Goal: Task Accomplishment & Management: Use online tool/utility

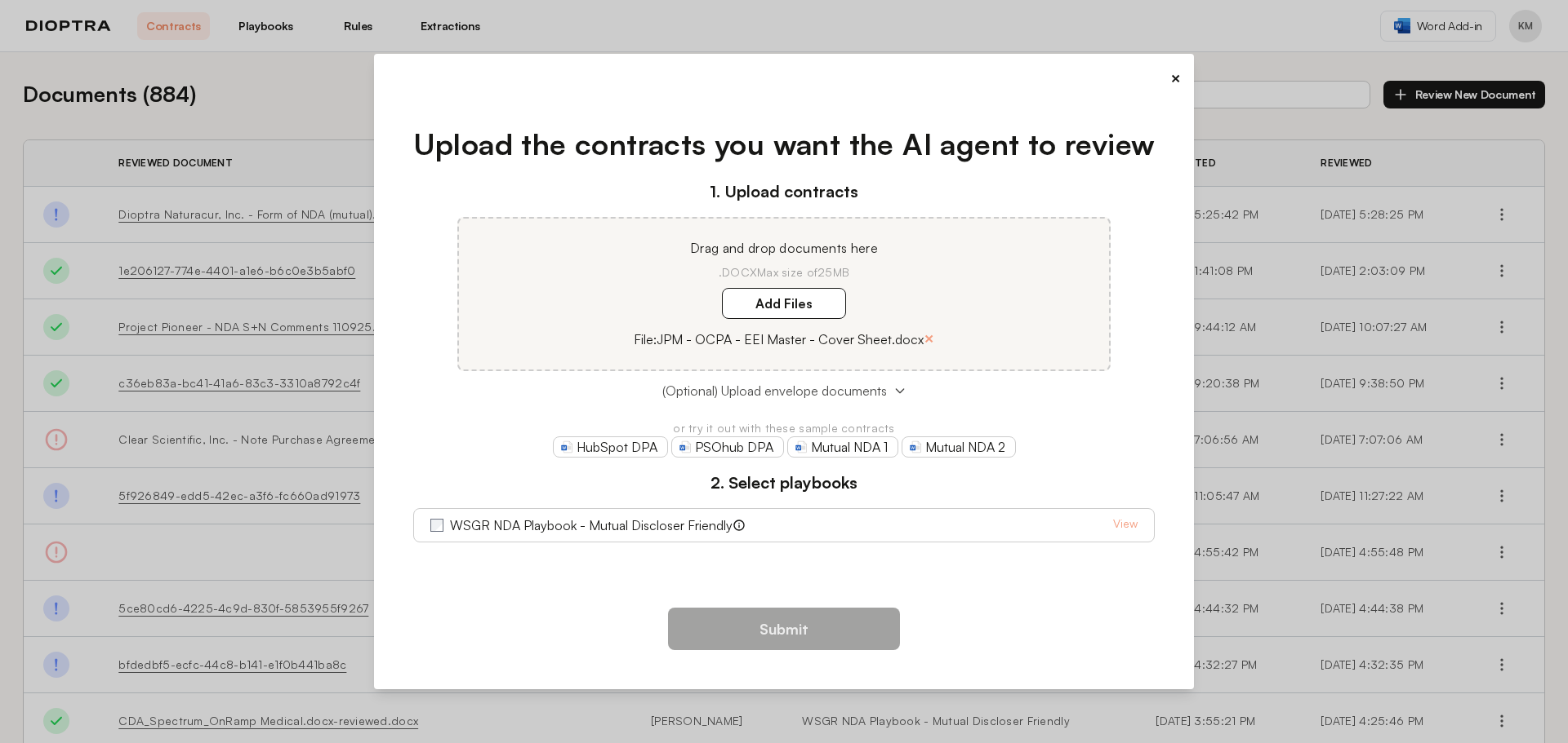
click at [798, 393] on span "(Optional) Upload envelope documents" at bounding box center [775, 391] width 225 height 20
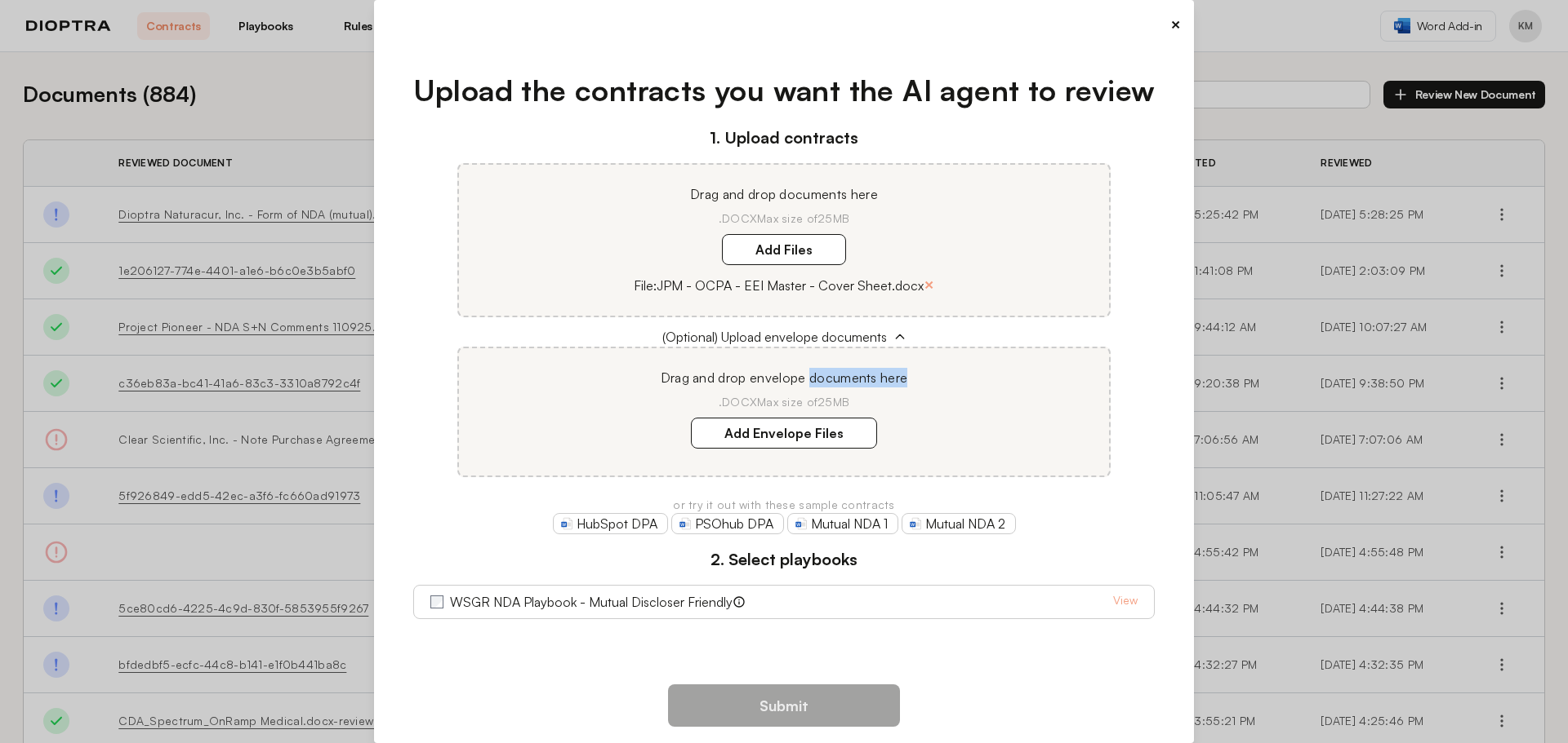
drag, startPoint x: 806, startPoint y: 379, endPoint x: 915, endPoint y: 376, distance: 109.0
click at [915, 376] on p "Drag and drop envelope documents here" at bounding box center [784, 378] width 611 height 20
click at [840, 373] on p "Drag and drop envelope documents here" at bounding box center [784, 378] width 611 height 20
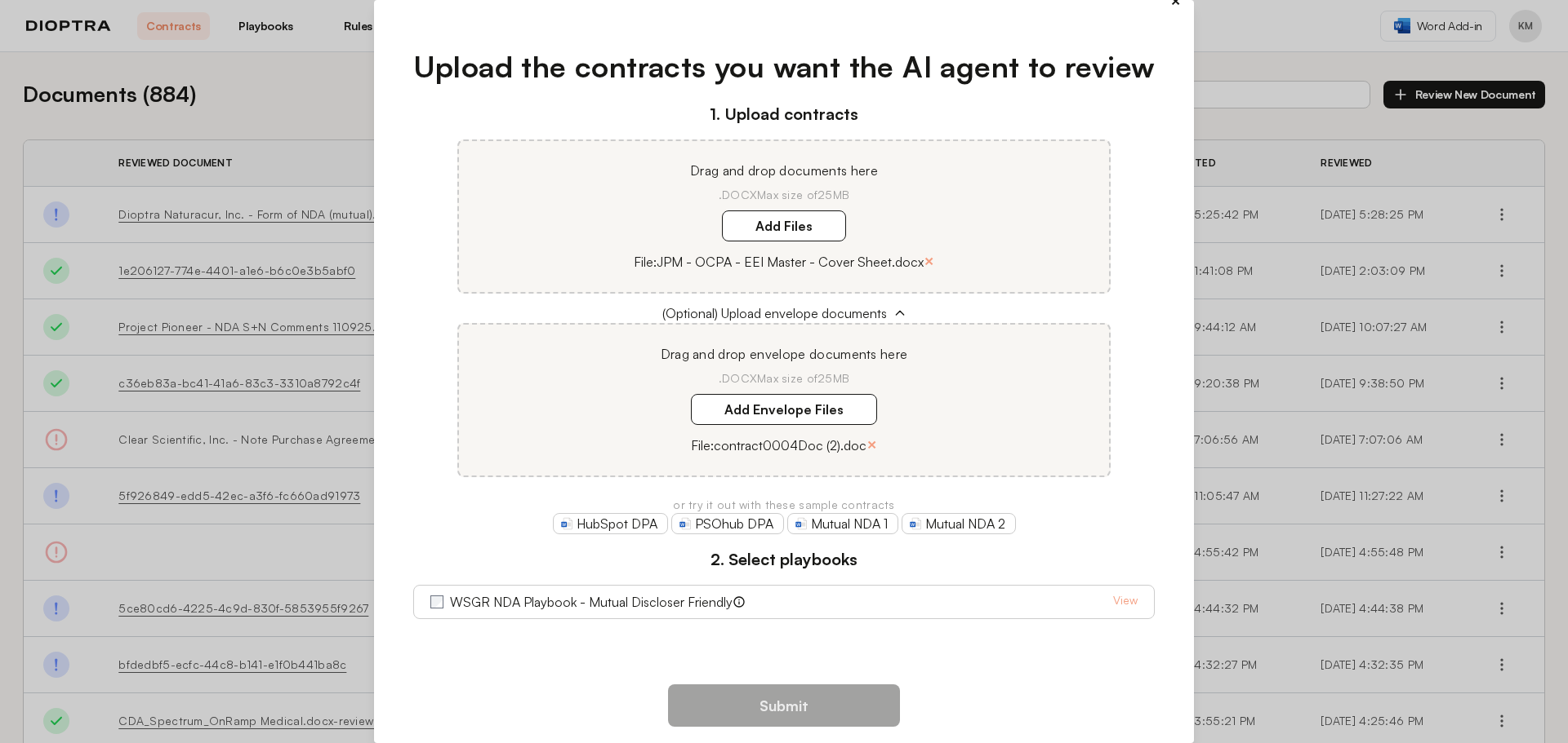
scroll to position [46, 0]
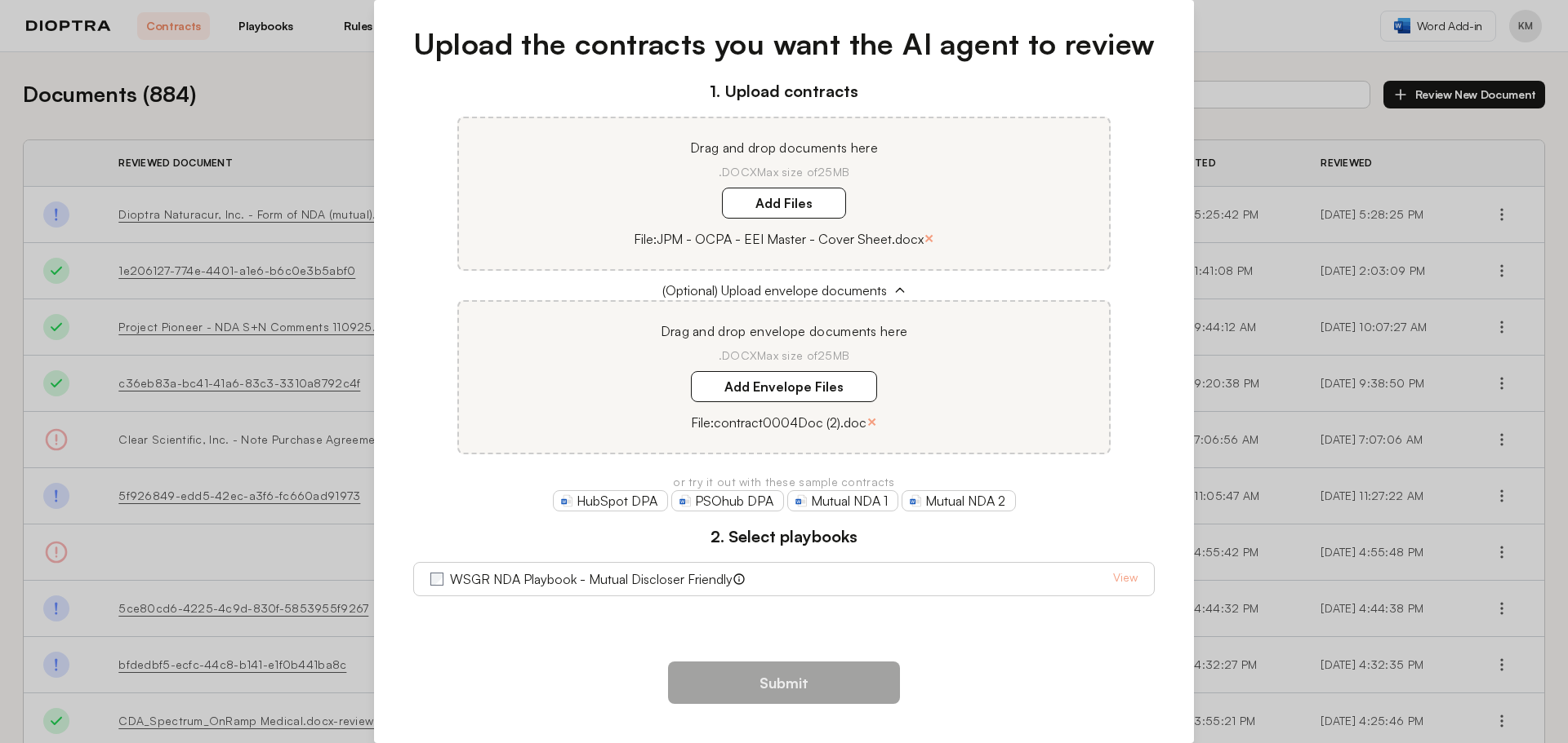
click at [646, 570] on label "WSGR NDA Playbook - Mutual Discloser Friendly" at bounding box center [590, 579] width 282 height 20
click at [870, 419] on button "×" at bounding box center [871, 422] width 10 height 23
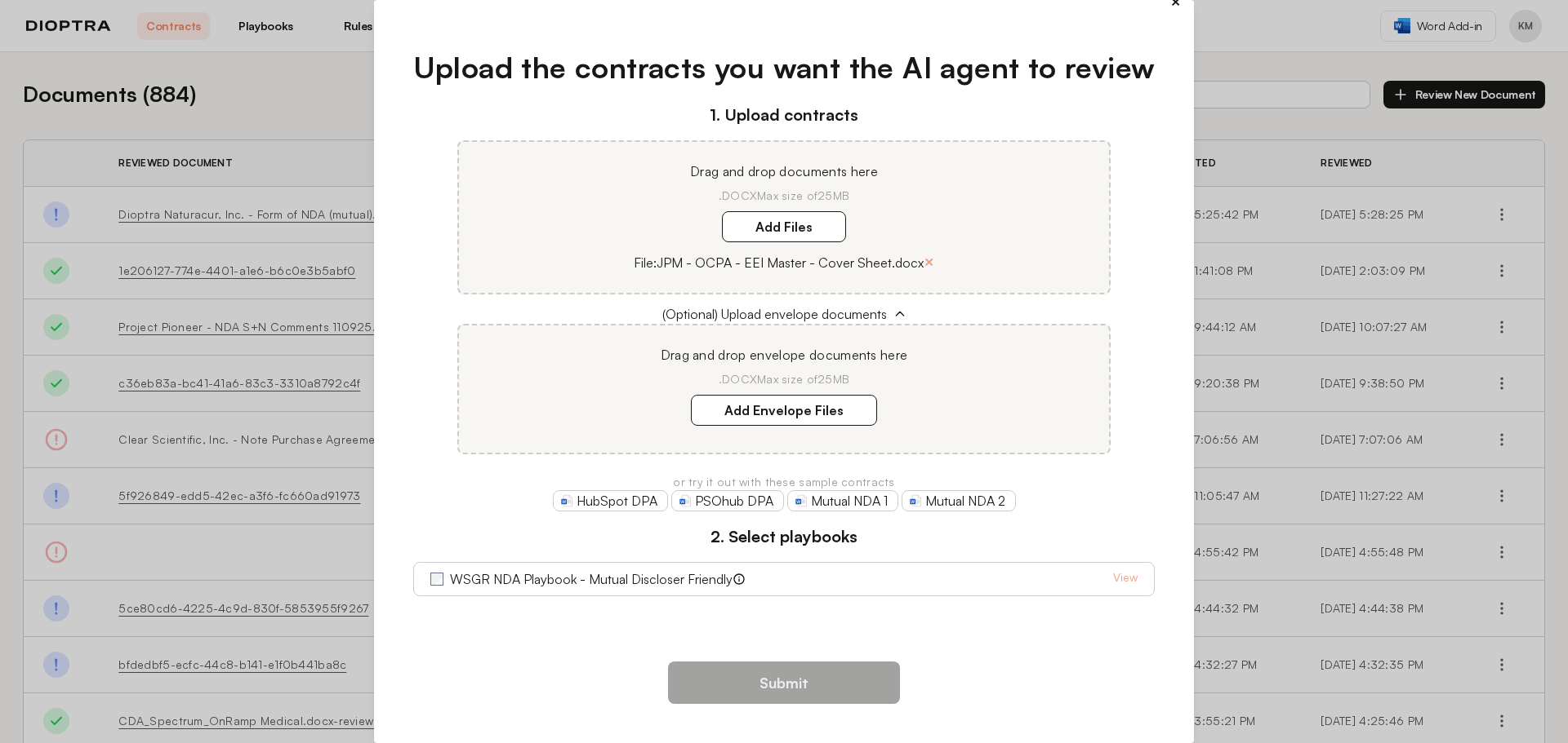
click at [857, 258] on p "File: JPM - OCPA - EEI Master - Cover Sheet.docx" at bounding box center [778, 262] width 290 height 20
click at [1170, 4] on button "×" at bounding box center [1175, 2] width 10 height 23
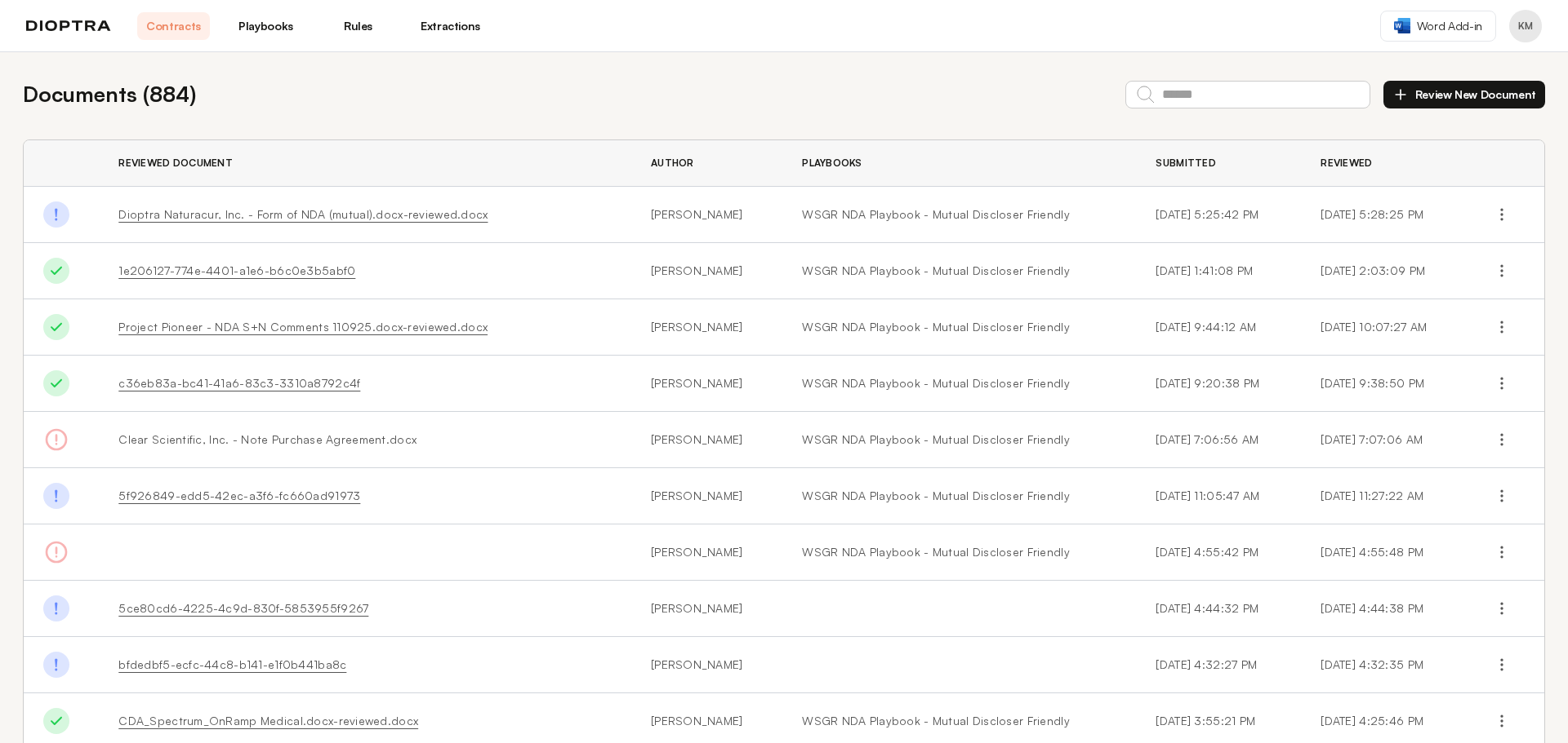
click at [1406, 92] on button "Review New Document" at bounding box center [1463, 94] width 162 height 27
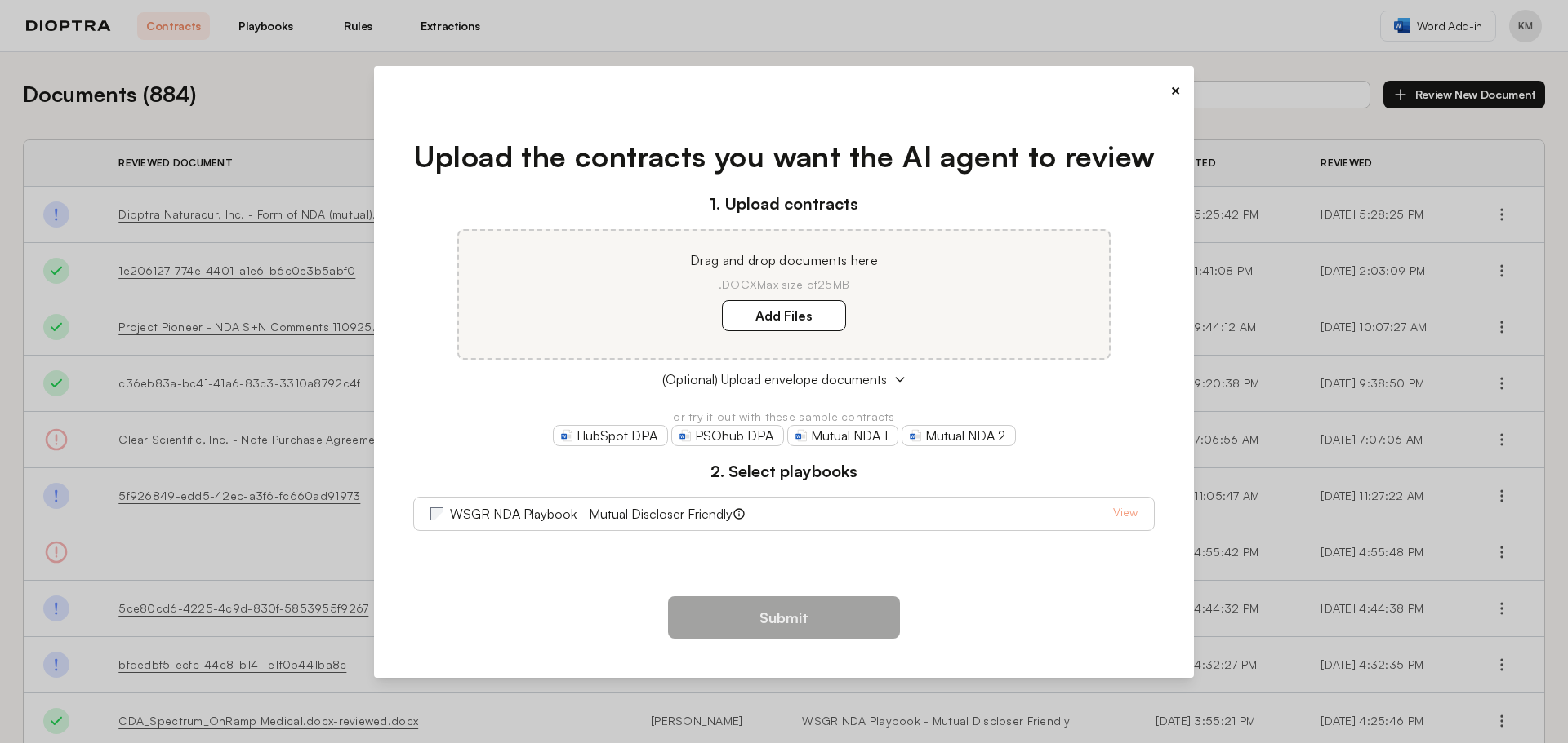
click at [1170, 87] on button "×" at bounding box center [1175, 91] width 10 height 23
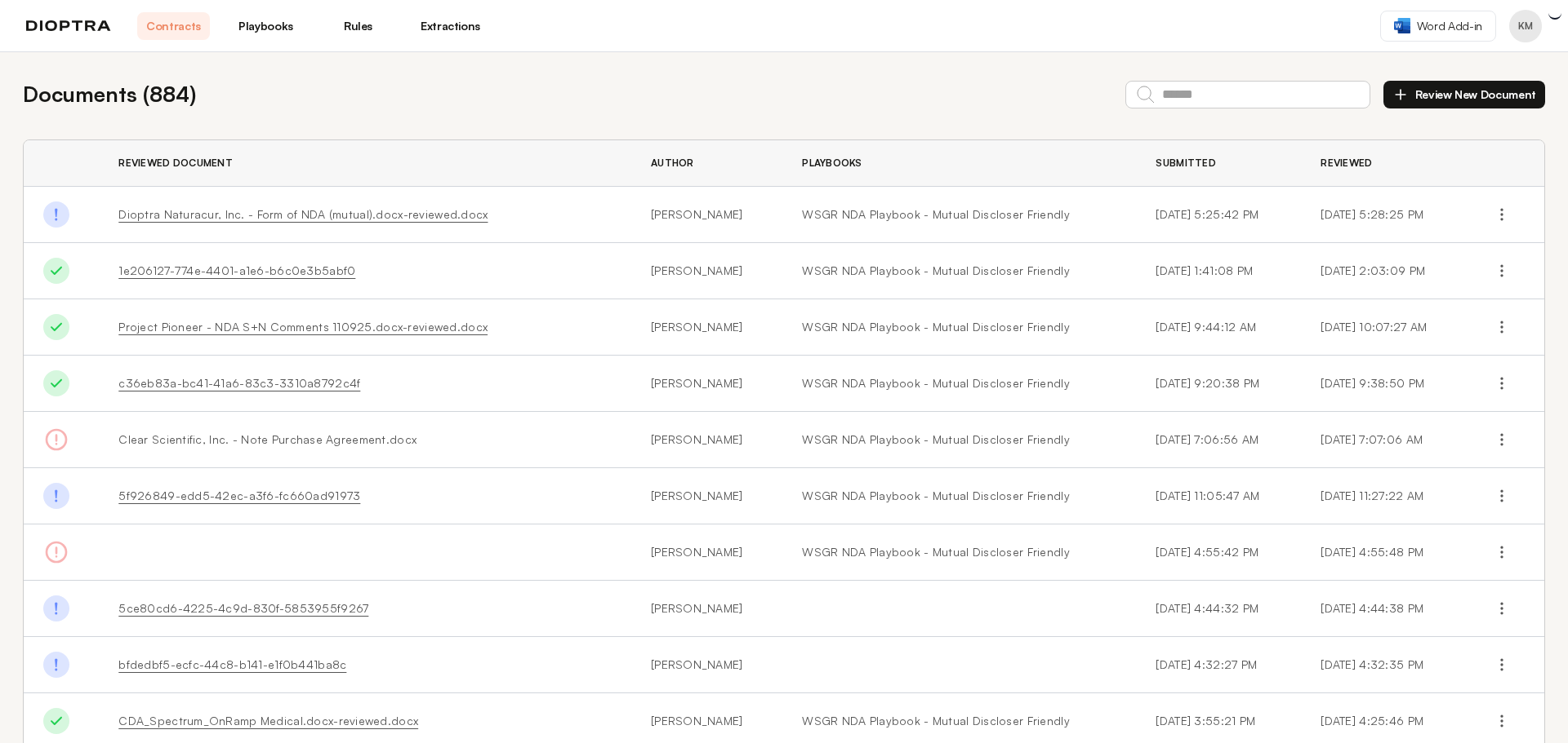
click at [344, 28] on link "Rules" at bounding box center [358, 25] width 73 height 27
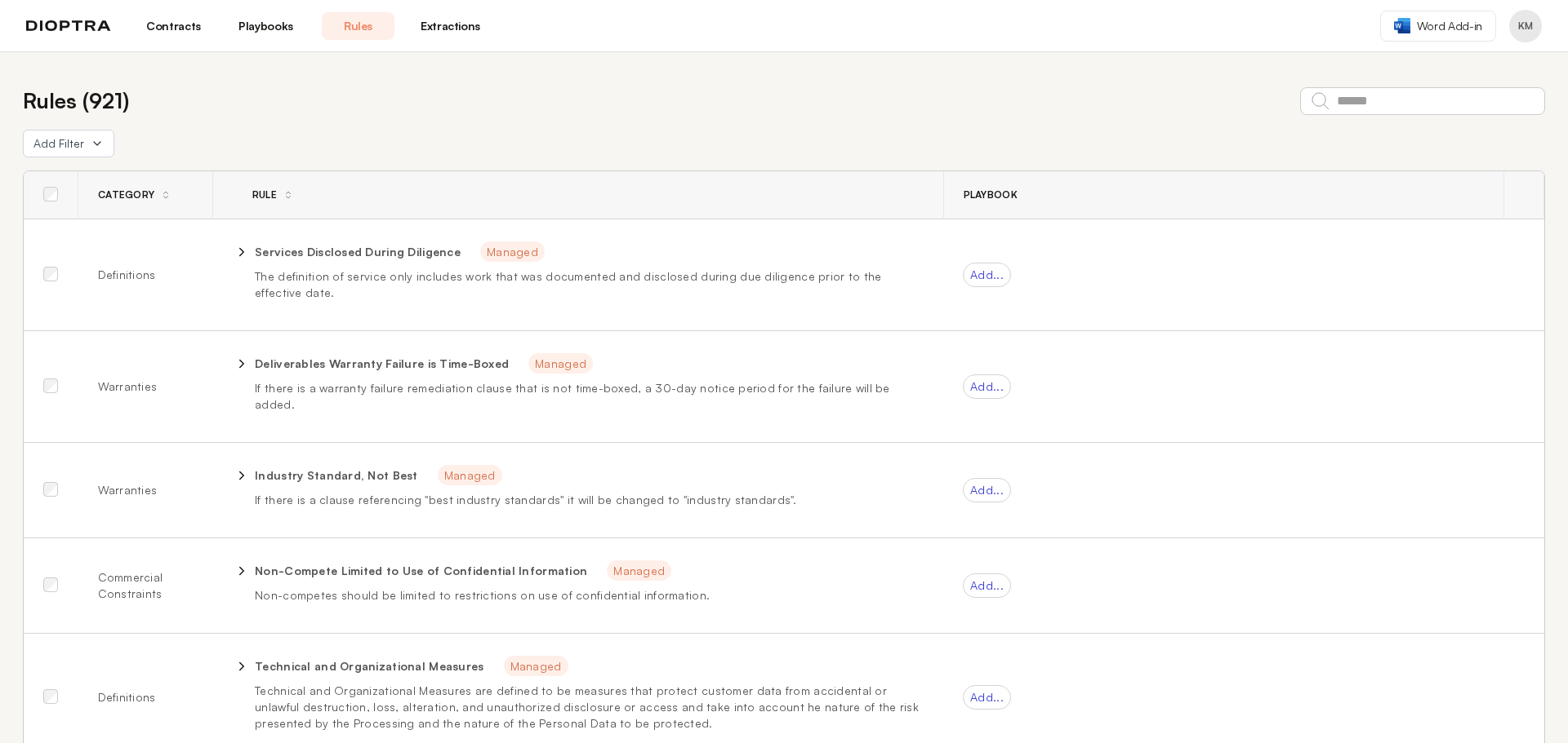
click at [251, 26] on link "Playbooks" at bounding box center [265, 25] width 73 height 27
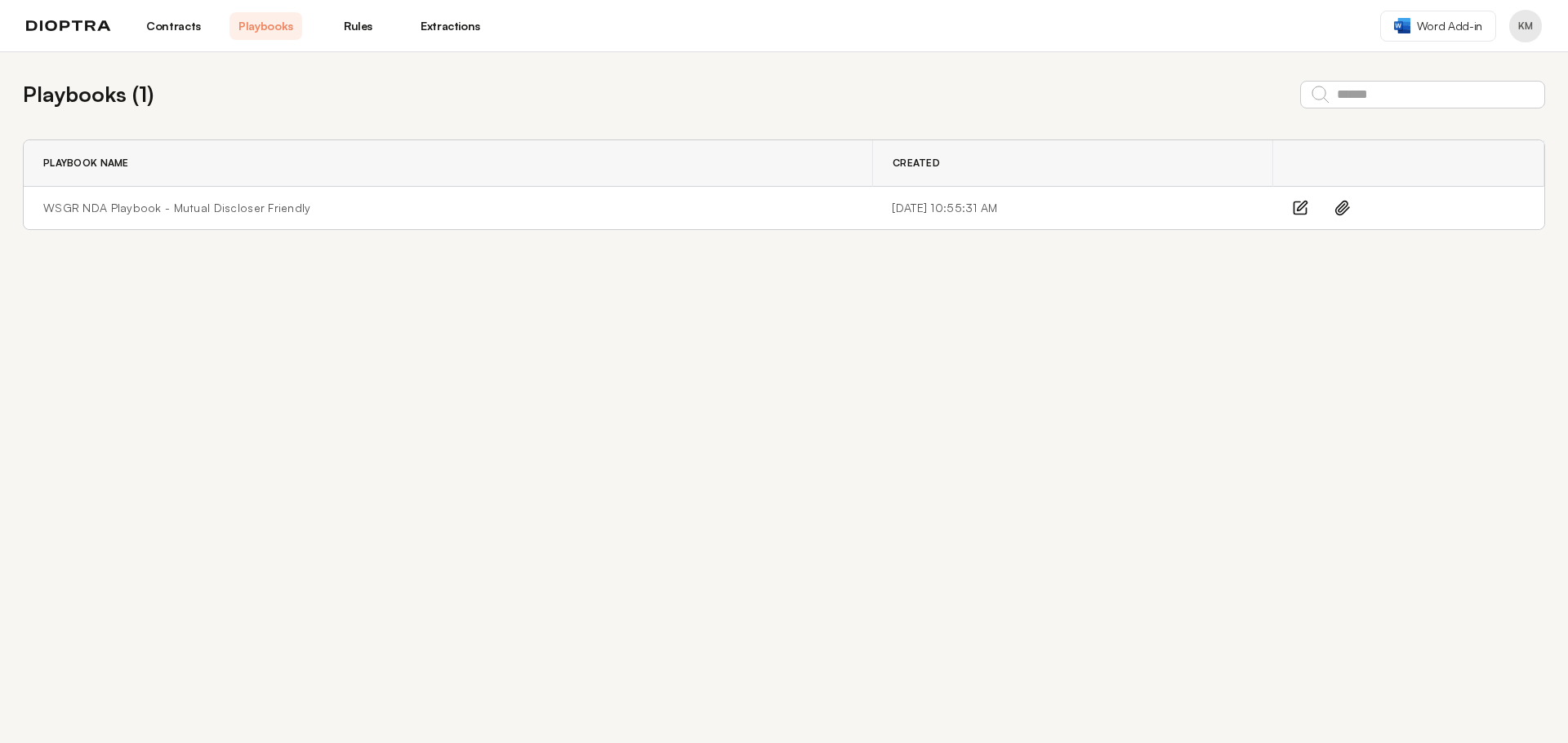
click at [364, 18] on link "Rules" at bounding box center [358, 25] width 73 height 27
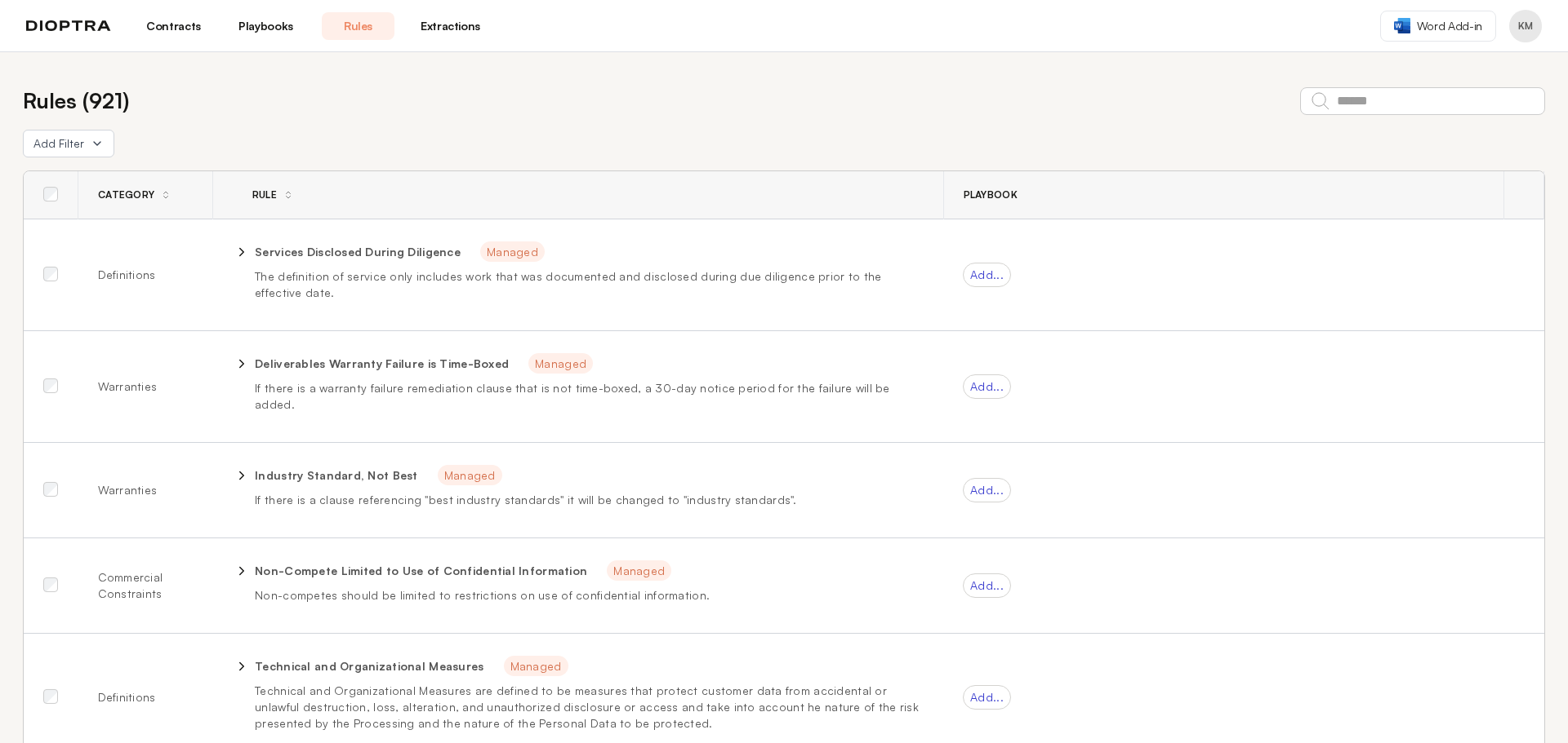
click at [178, 23] on link "Contracts" at bounding box center [173, 25] width 73 height 27
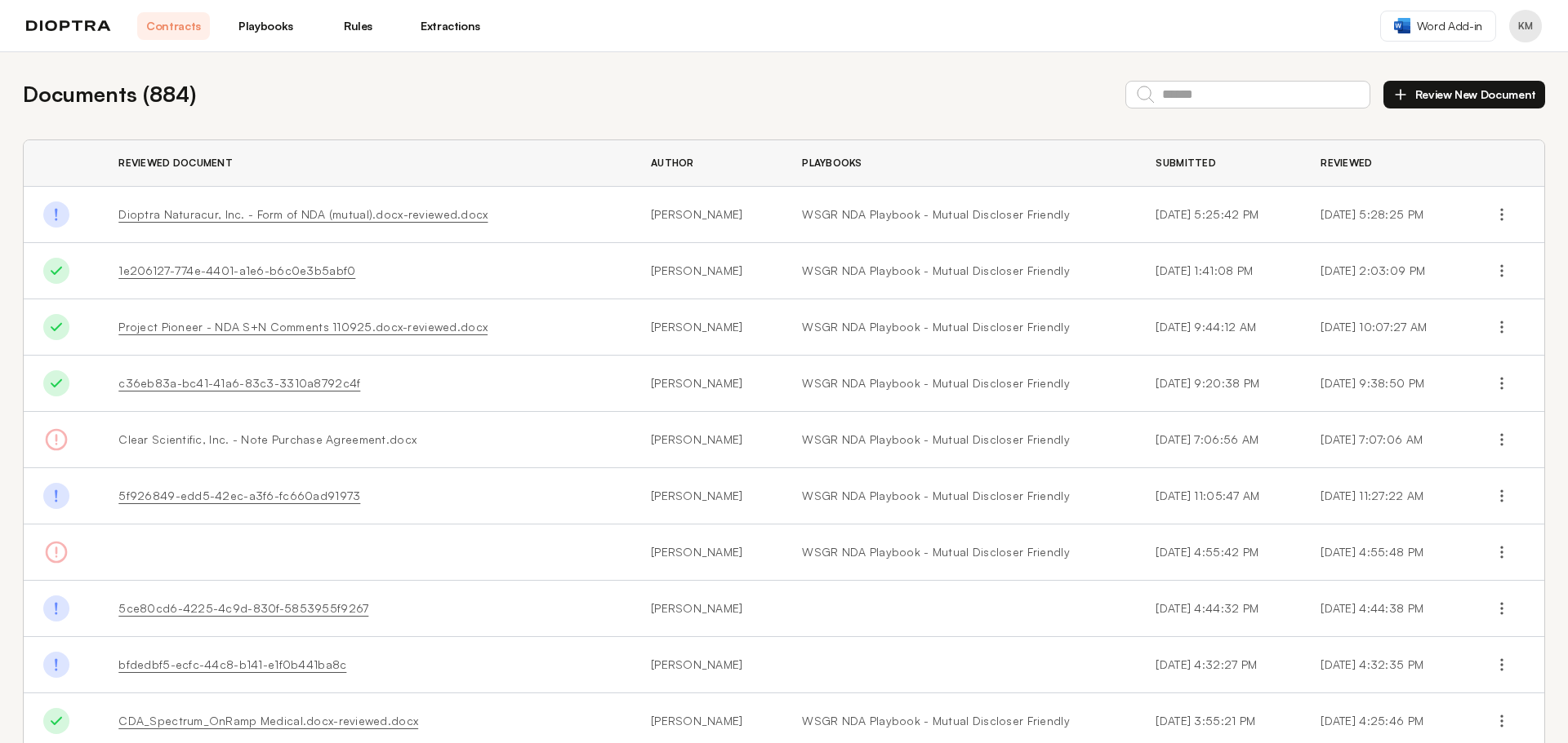
click at [449, 19] on link "Extractions" at bounding box center [450, 25] width 73 height 27
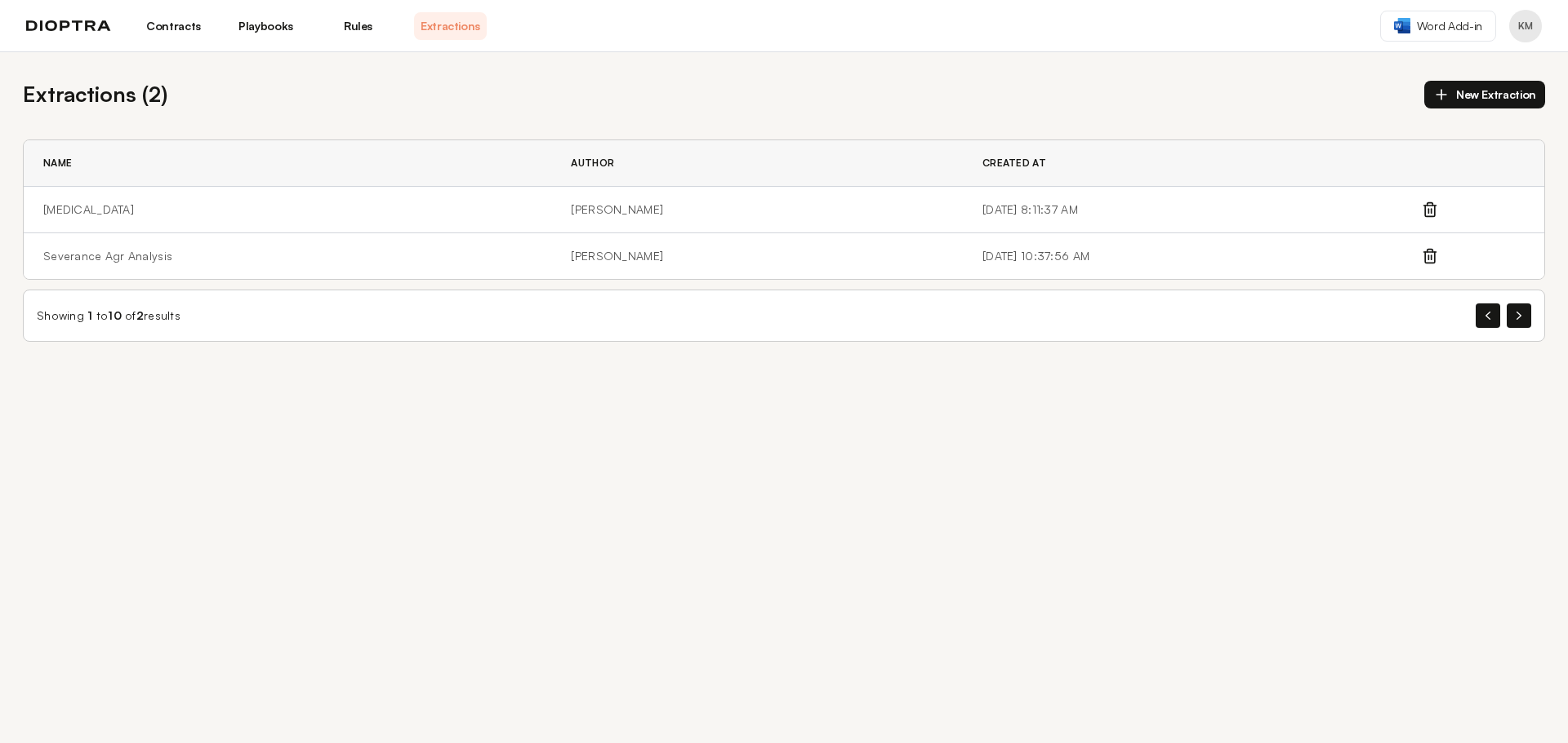
click at [350, 23] on link "Rules" at bounding box center [358, 25] width 73 height 27
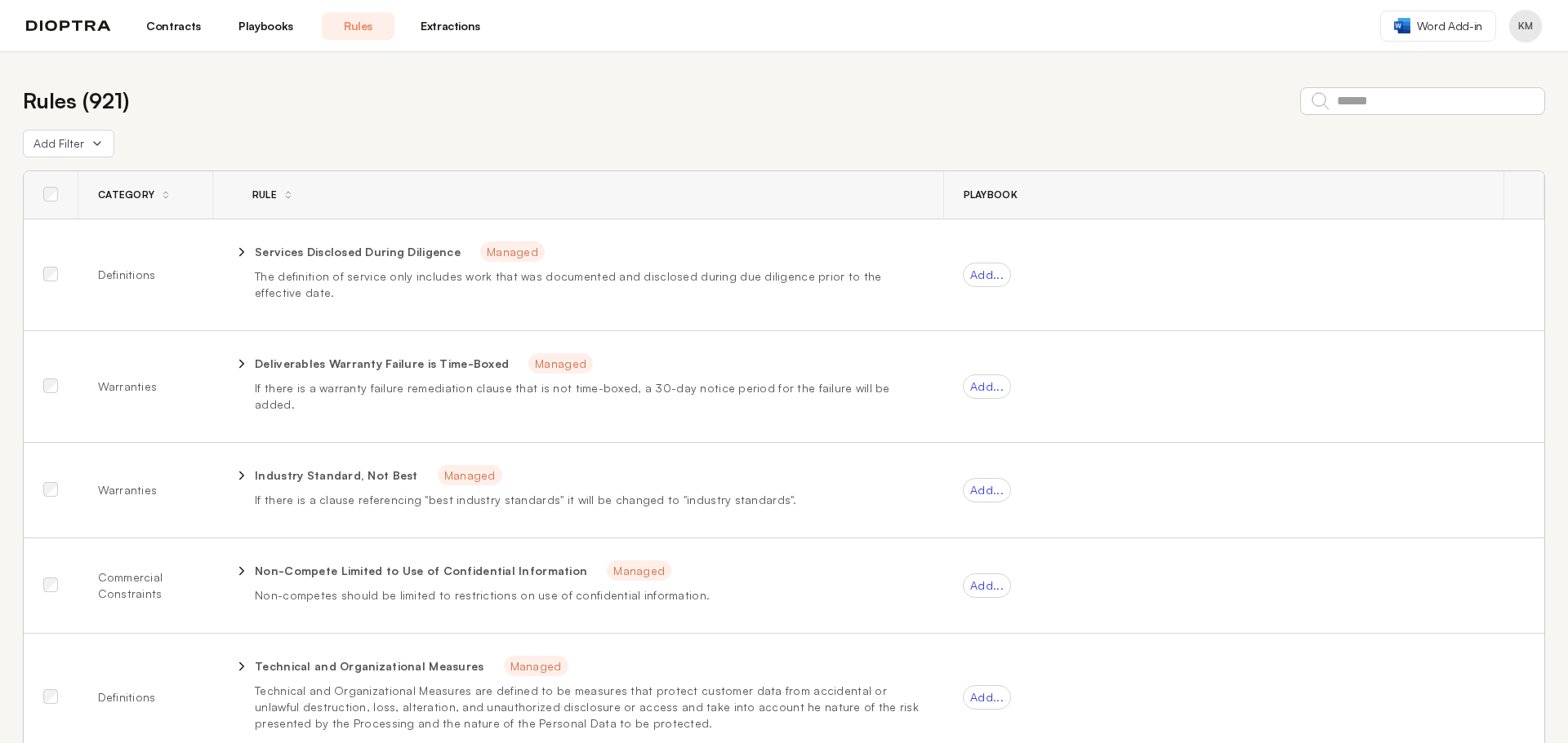
click at [258, 23] on link "Playbooks" at bounding box center [265, 25] width 73 height 27
